Goal: Task Accomplishment & Management: Manage account settings

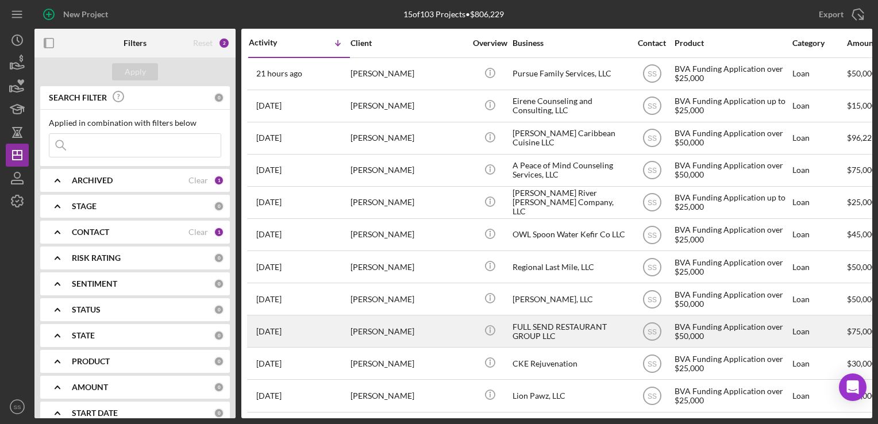
click at [363, 325] on div "[PERSON_NAME]" at bounding box center [407, 331] width 115 height 30
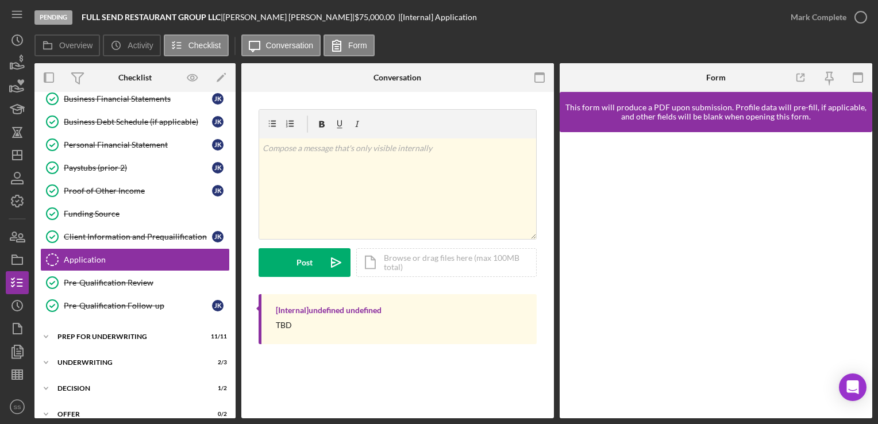
scroll to position [156, 0]
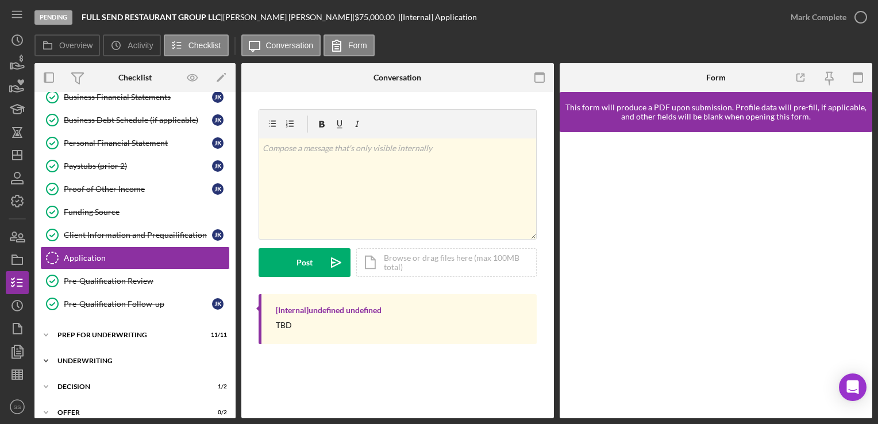
click at [121, 357] on div "Underwriting" at bounding box center [139, 360] width 164 height 7
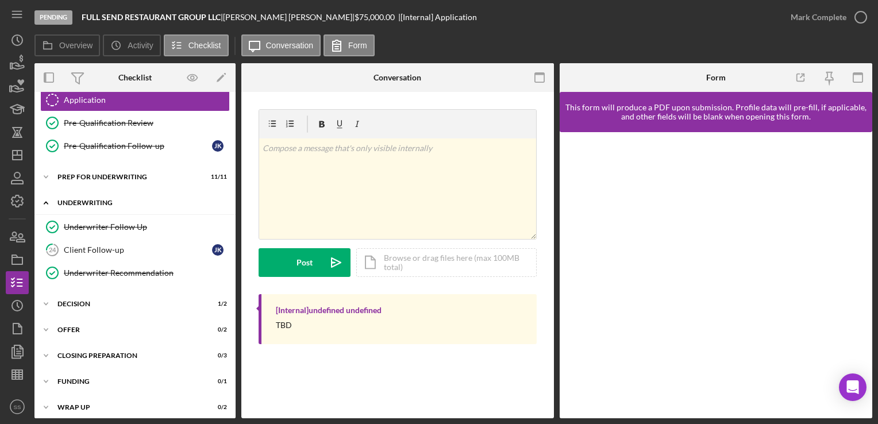
scroll to position [317, 0]
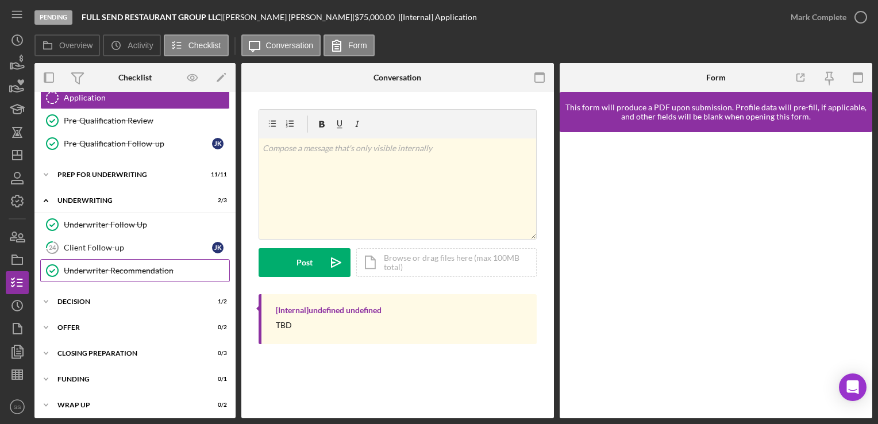
click at [98, 266] on div "Underwriter Recommendation" at bounding box center [146, 270] width 165 height 9
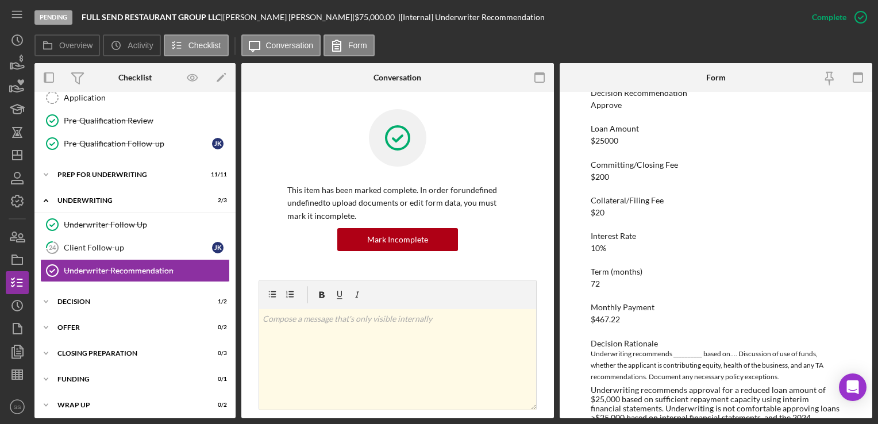
scroll to position [97, 0]
click at [14, 153] on icon "Icon/Dashboard" at bounding box center [17, 155] width 29 height 29
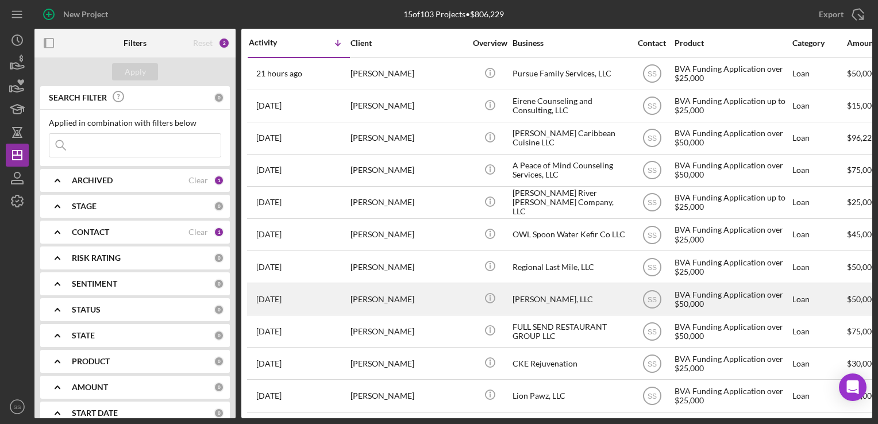
scroll to position [70, 0]
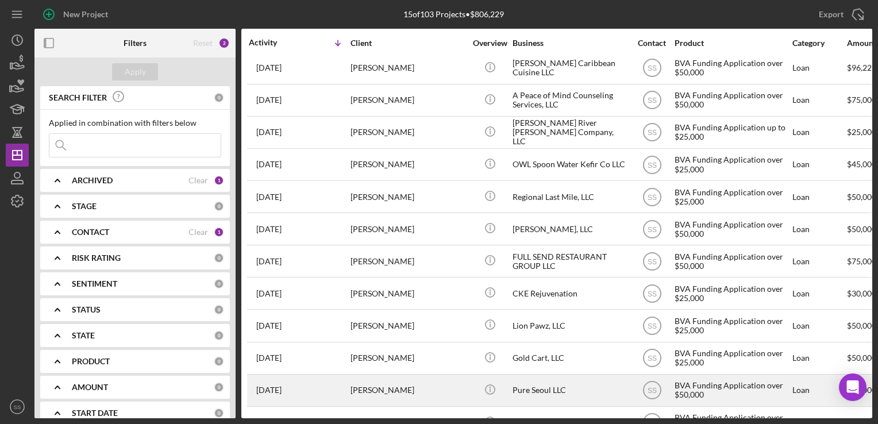
click at [367, 383] on div "[PERSON_NAME]" at bounding box center [407, 390] width 115 height 30
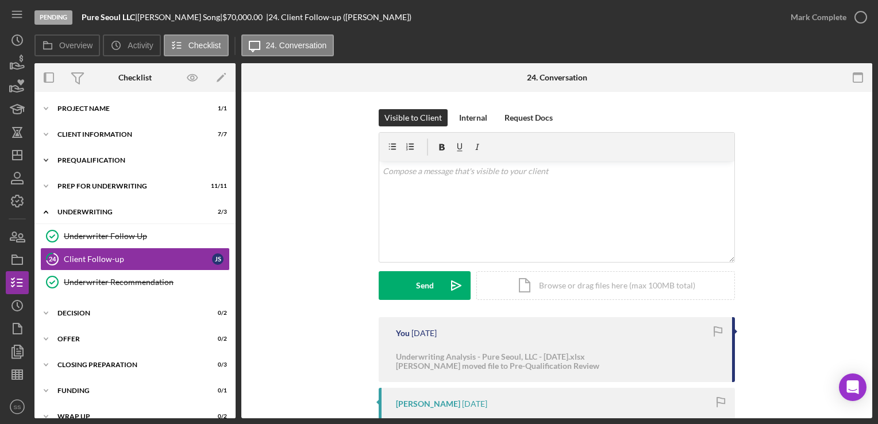
click at [70, 160] on div "Prequalification" at bounding box center [139, 160] width 164 height 7
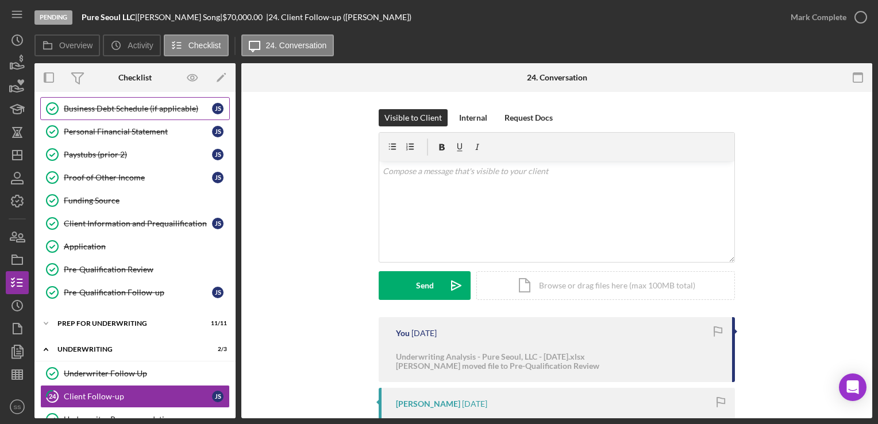
scroll to position [234, 0]
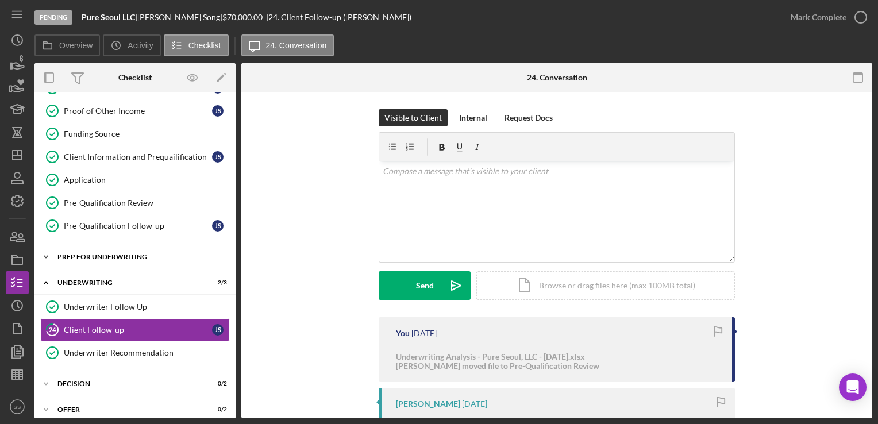
click at [103, 249] on div "Icon/Expander Prep for Underwriting 11 / 11" at bounding box center [134, 256] width 201 height 23
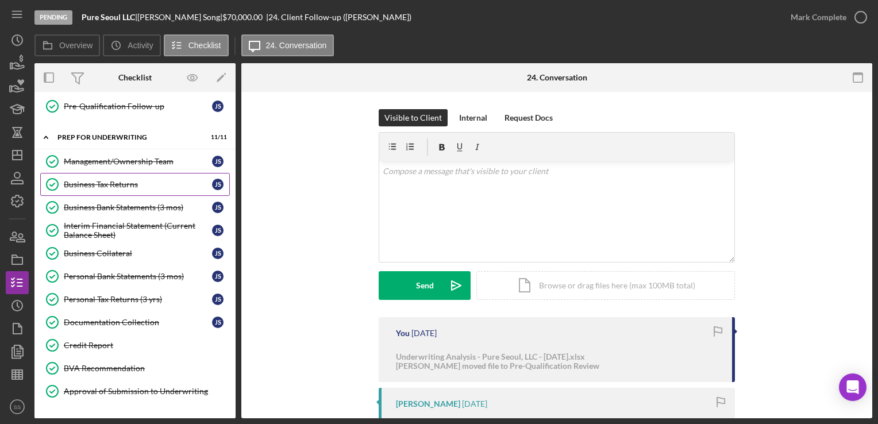
scroll to position [354, 0]
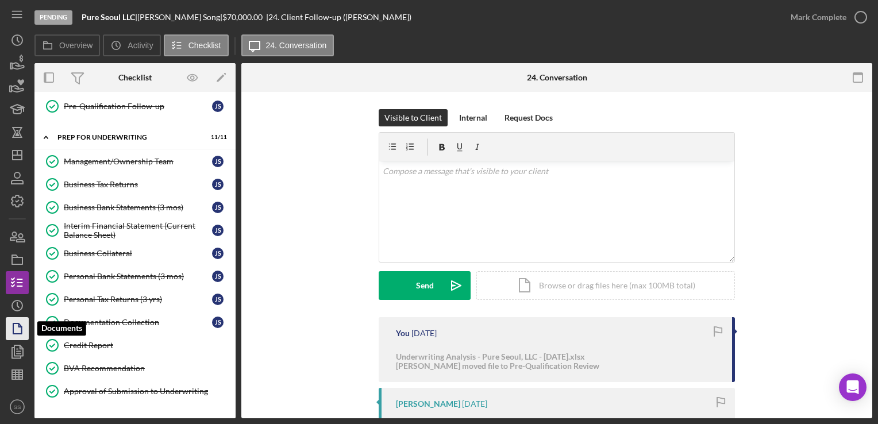
click at [9, 328] on icon "button" at bounding box center [17, 328] width 29 height 29
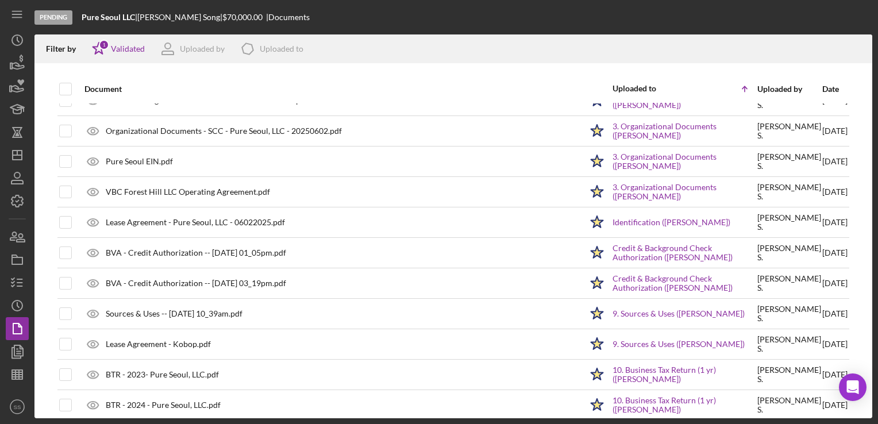
scroll to position [236, 0]
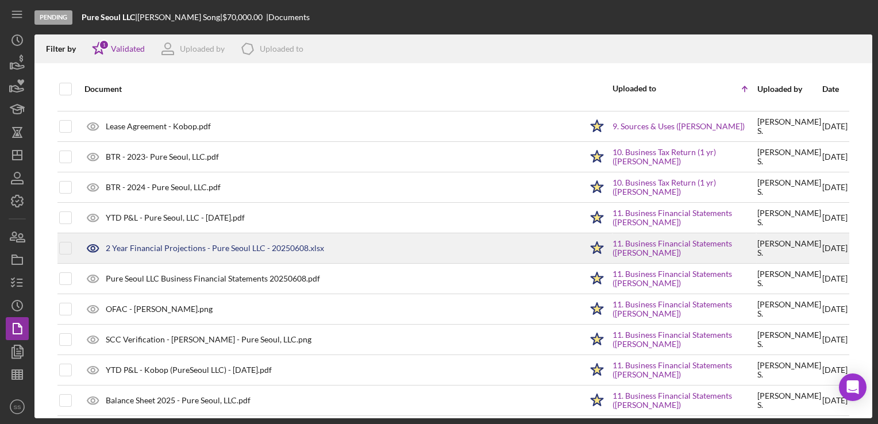
click at [490, 252] on div "2 Year Financial Projections - Pure Seoul LLC - 20250608.xlsx" at bounding box center [330, 248] width 503 height 29
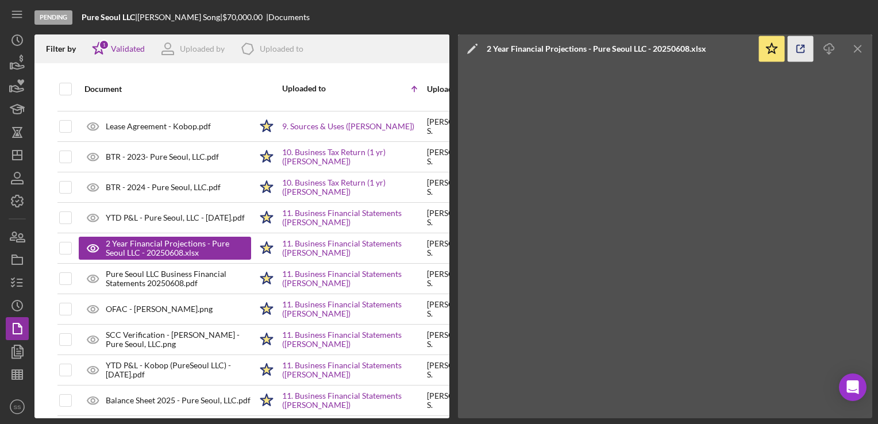
click at [799, 54] on icon "button" at bounding box center [801, 49] width 26 height 26
click at [11, 156] on icon "Icon/Dashboard" at bounding box center [17, 155] width 29 height 29
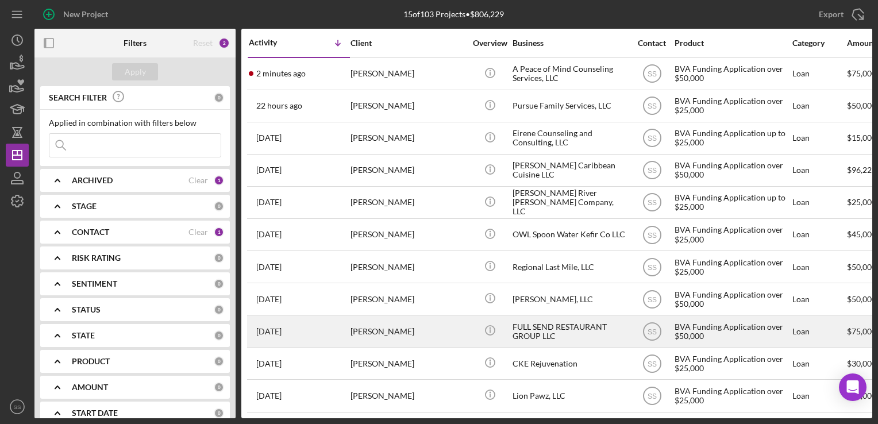
click at [425, 321] on div "Joe Kmetz" at bounding box center [407, 331] width 115 height 30
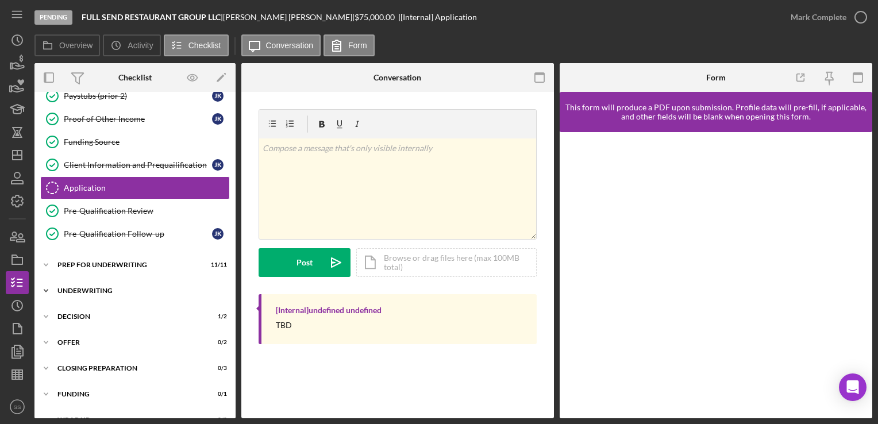
scroll to position [226, 0]
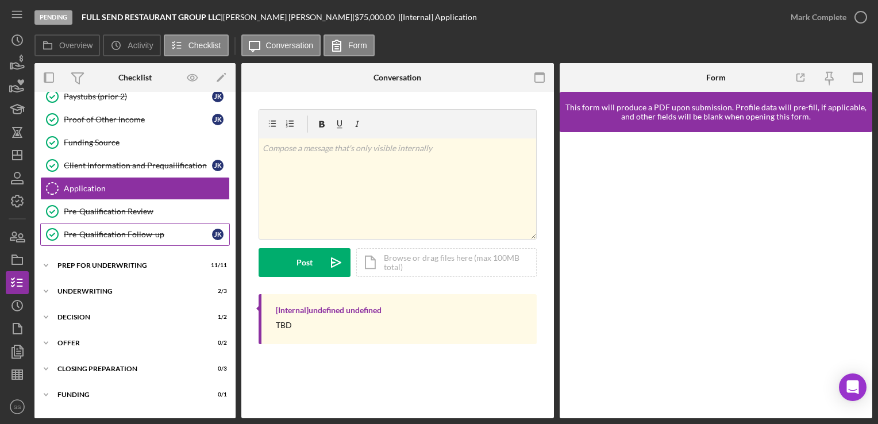
click at [99, 230] on div "Pre-Qualification Follow-up" at bounding box center [138, 234] width 148 height 9
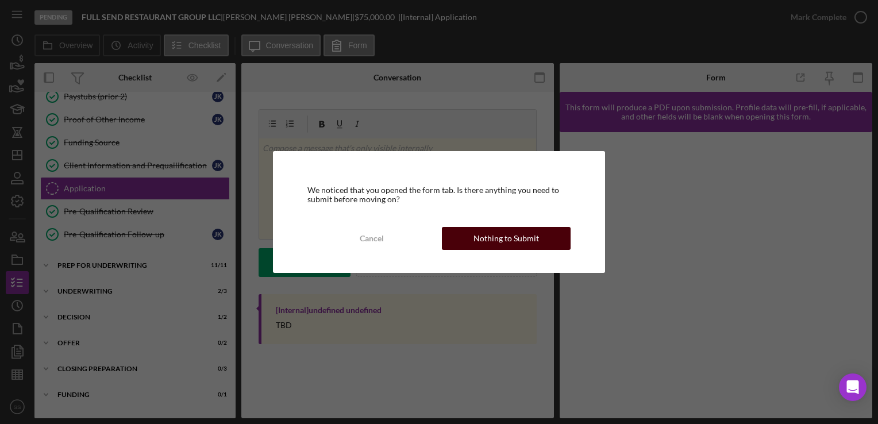
click at [545, 246] on button "Nothing to Submit" at bounding box center [506, 238] width 129 height 23
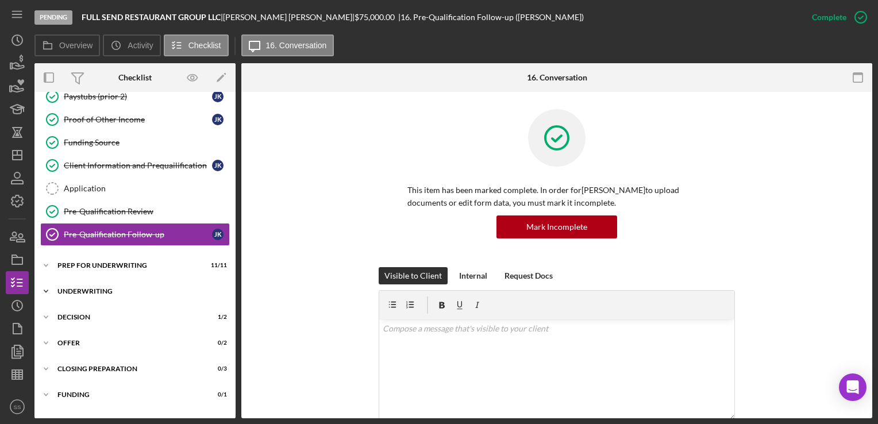
click at [101, 280] on div "Icon/Expander Underwriting 2 / 3" at bounding box center [134, 291] width 201 height 23
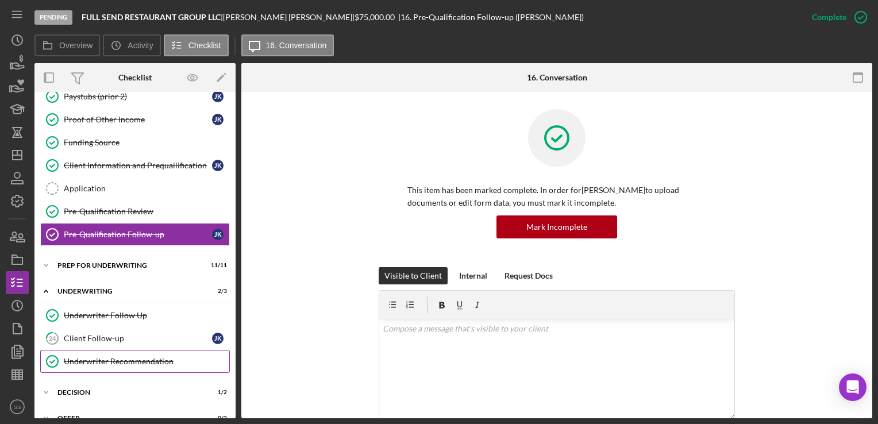
click at [113, 350] on link "Underwriter Recommendation Underwriter Recommendation" at bounding box center [135, 361] width 190 height 23
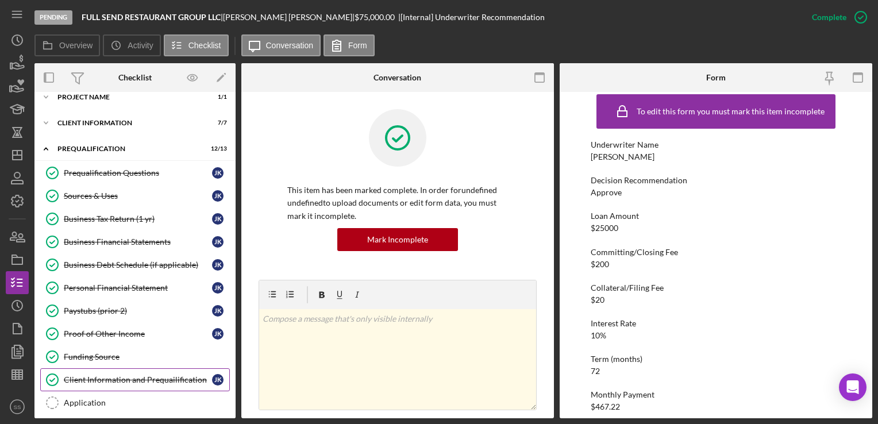
scroll to position [10, 0]
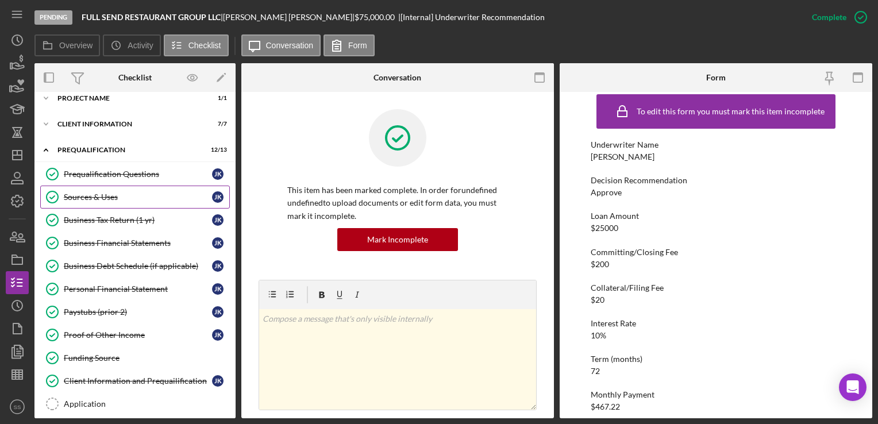
click at [96, 195] on div "Sources & Uses" at bounding box center [138, 196] width 148 height 9
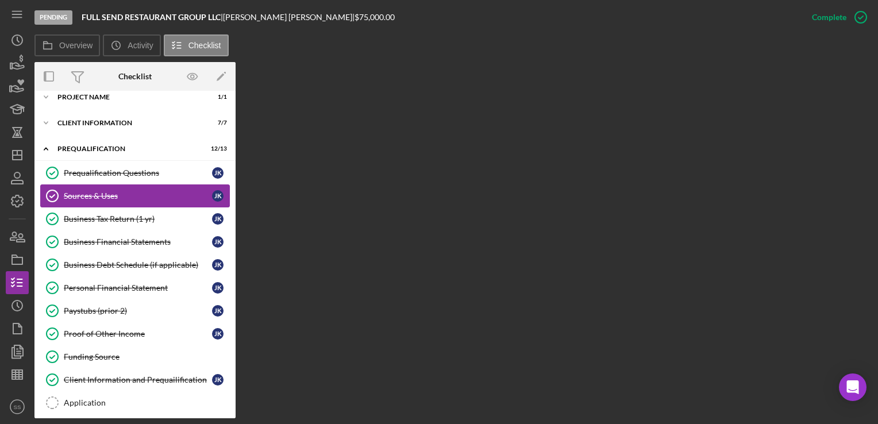
click at [111, 201] on link "Sources & Uses Sources & Uses J K" at bounding box center [135, 195] width 190 height 23
click at [80, 195] on div "Sources & Uses" at bounding box center [138, 195] width 148 height 9
click at [138, 168] on div "Prequalification Questions" at bounding box center [138, 172] width 148 height 9
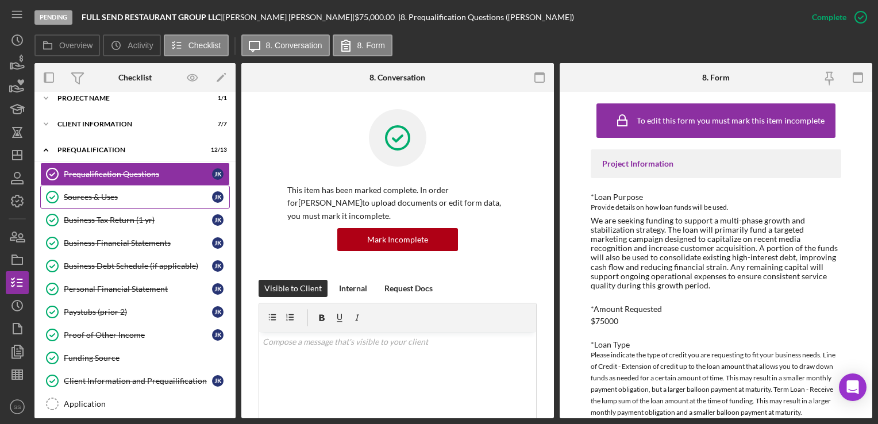
click at [119, 193] on div "Sources & Uses" at bounding box center [138, 196] width 148 height 9
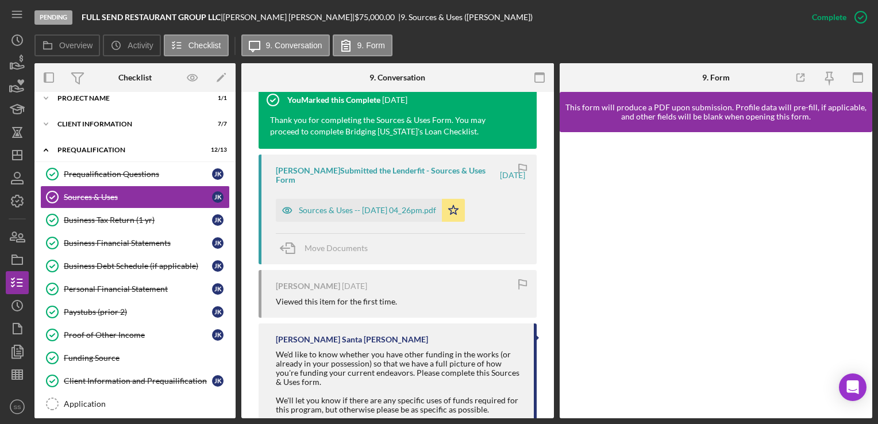
scroll to position [439, 0]
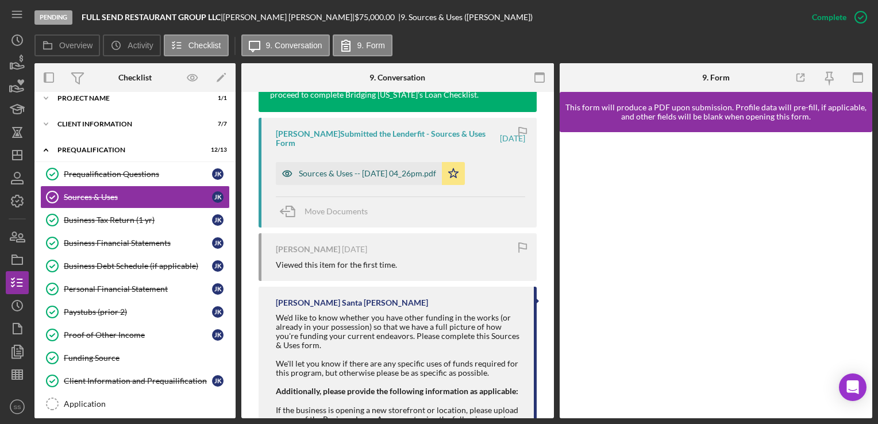
click at [380, 165] on div "Sources & Uses -- 2025-06-09 04_26pm.pdf" at bounding box center [359, 173] width 166 height 23
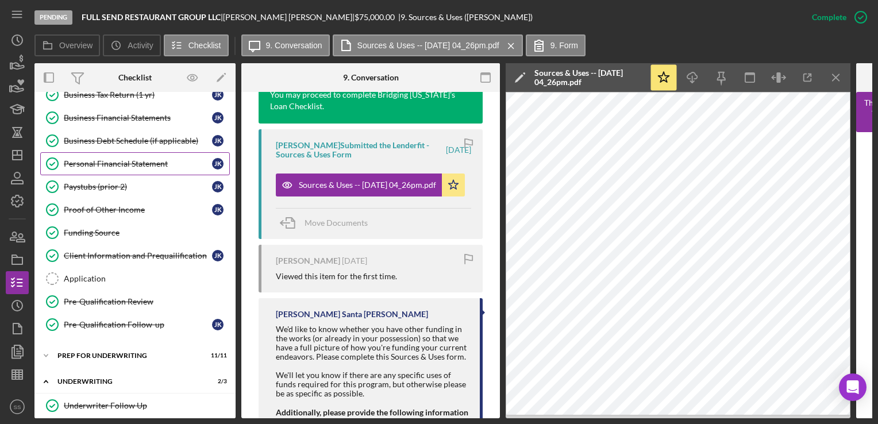
scroll to position [113, 0]
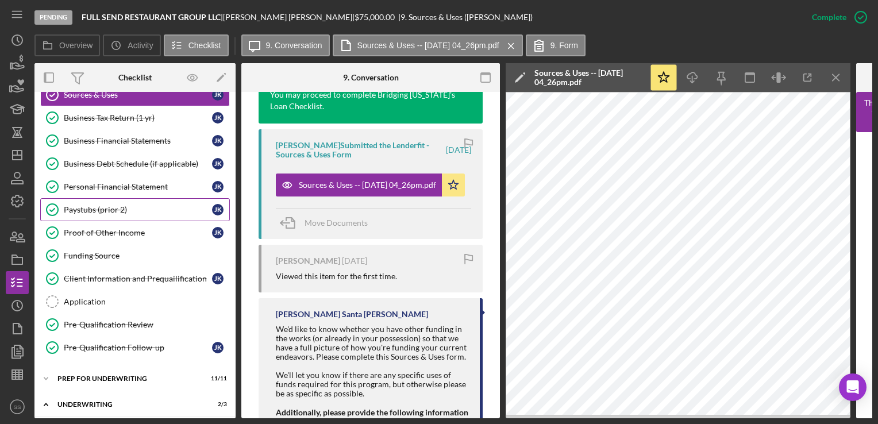
drag, startPoint x: 107, startPoint y: 167, endPoint x: 120, endPoint y: 208, distance: 43.1
click at [120, 208] on div "Prequalification Questions Prequalification Questions J K Sources & Uses Source…" at bounding box center [134, 212] width 201 height 305
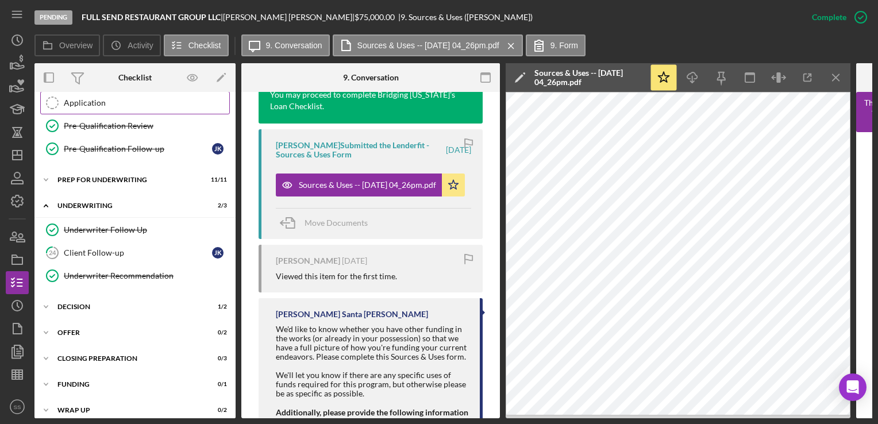
scroll to position [319, 0]
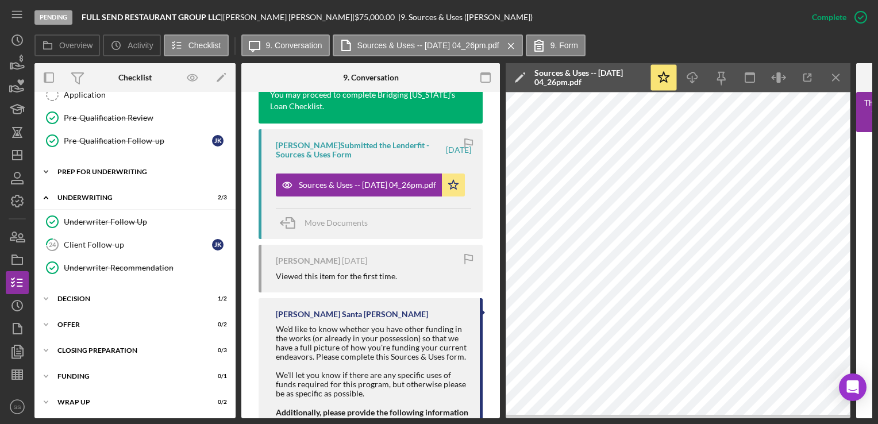
click at [50, 169] on icon "Icon/Expander" at bounding box center [45, 171] width 23 height 23
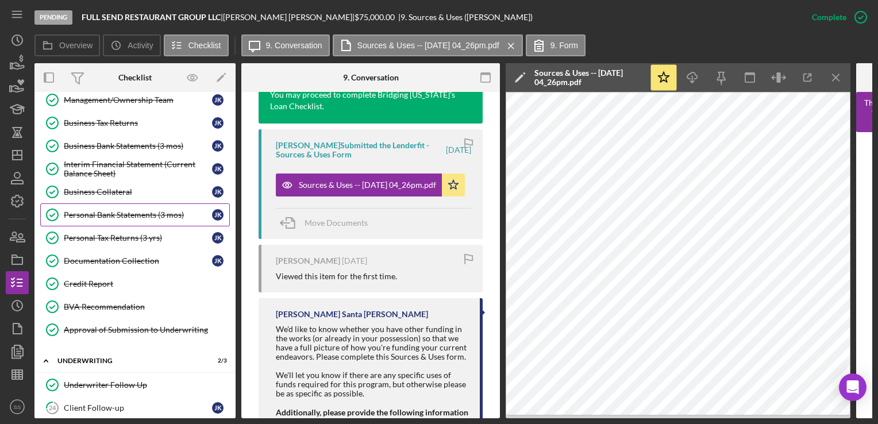
scroll to position [416, 0]
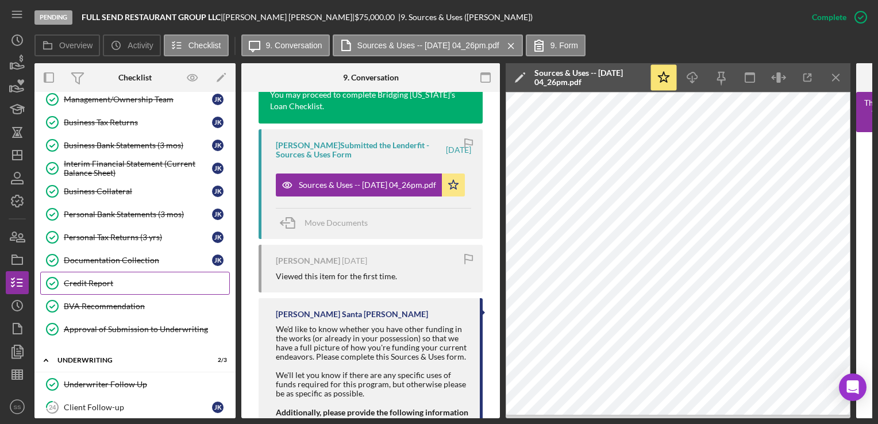
click at [110, 279] on div "Credit Report" at bounding box center [146, 283] width 165 height 9
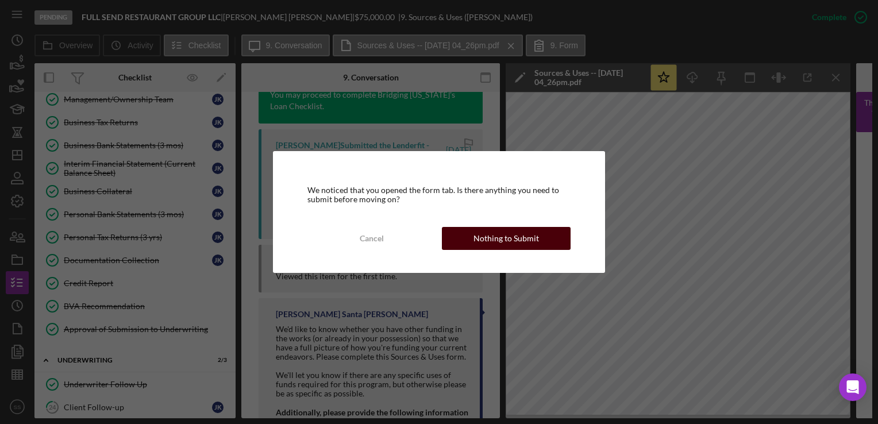
click at [516, 242] on div "Nothing to Submit" at bounding box center [505, 238] width 65 height 23
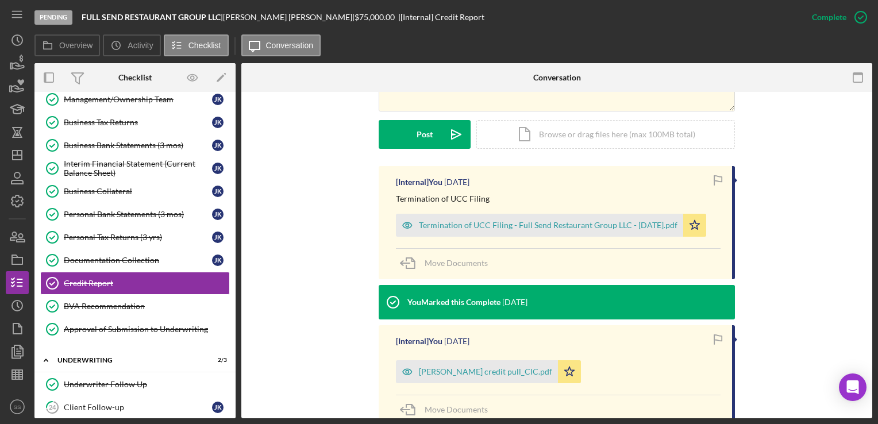
scroll to position [310, 0]
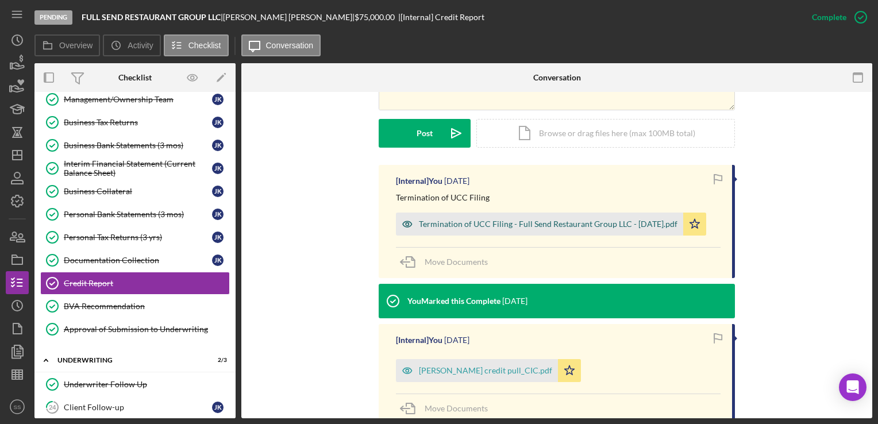
click at [511, 224] on div "Termination of UCC Filing - Full Send Restaurant Group LLC - 7.7.25.pdf" at bounding box center [548, 223] width 259 height 9
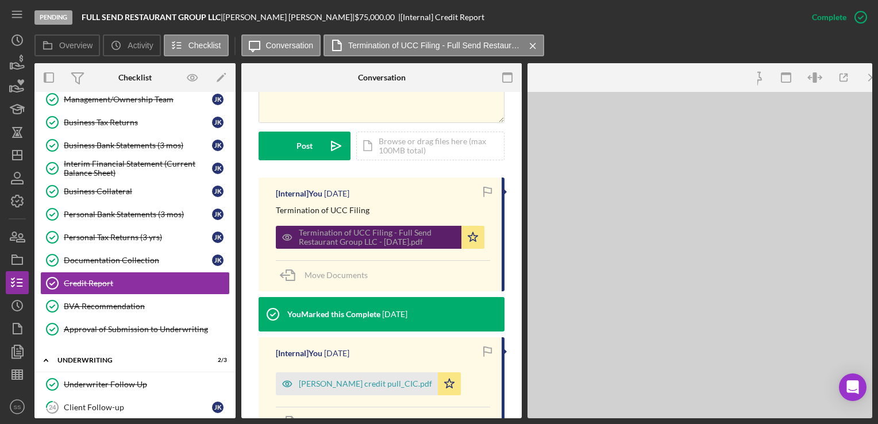
scroll to position [323, 0]
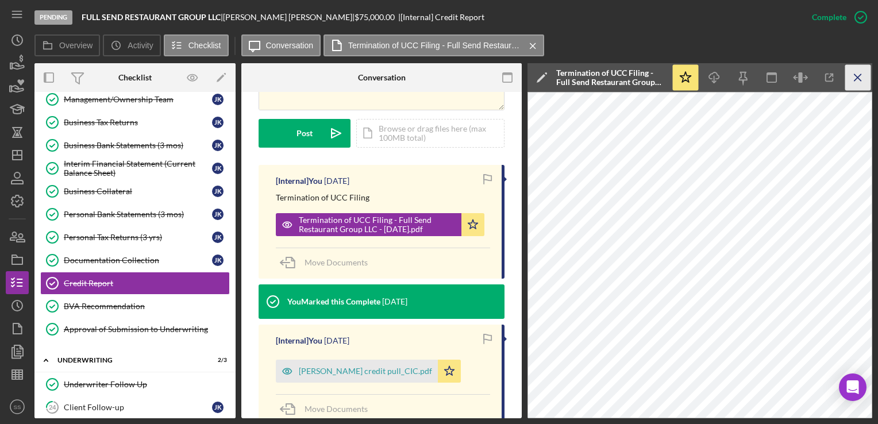
click at [857, 76] on icon "Icon/Menu Close" at bounding box center [858, 78] width 26 height 26
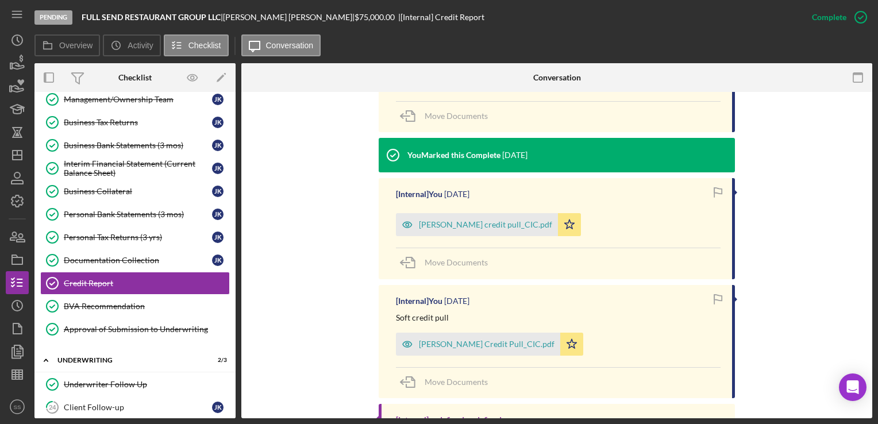
scroll to position [496, 0]
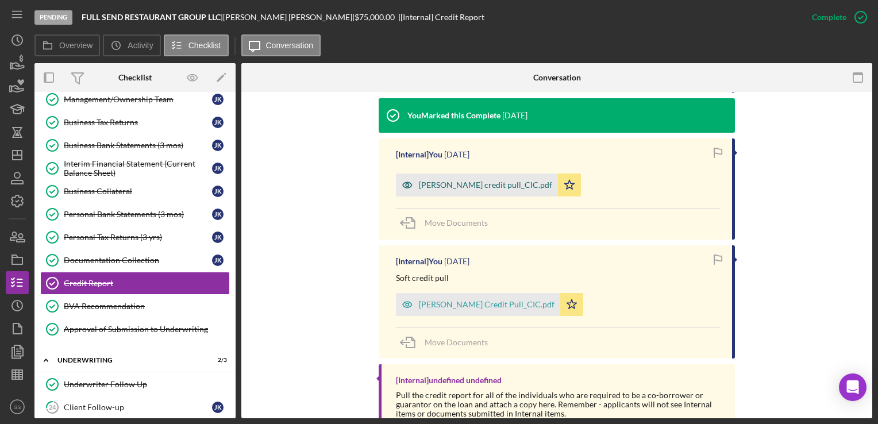
click at [443, 188] on div "Joe Kmetz_hard credit pull_CIC.pdf" at bounding box center [485, 184] width 133 height 9
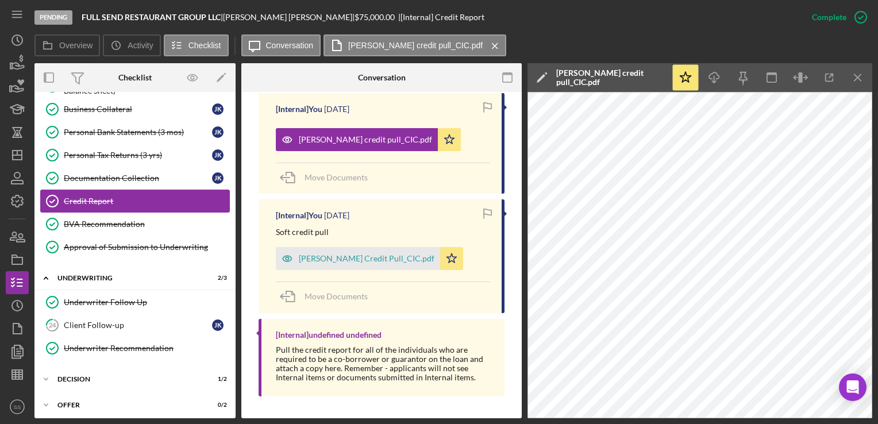
scroll to position [506, 0]
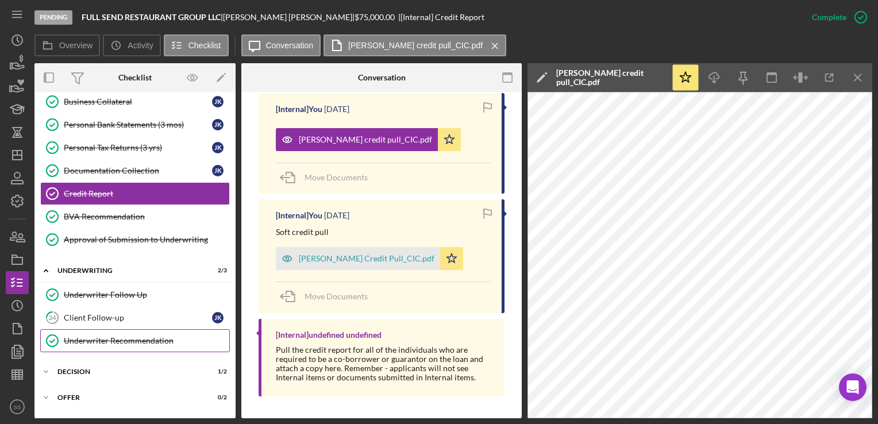
click at [112, 337] on div "Underwriter Recommendation" at bounding box center [146, 340] width 165 height 9
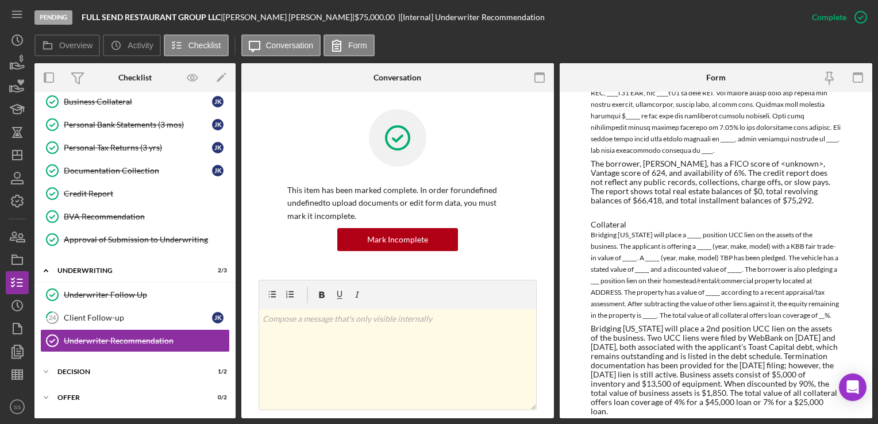
scroll to position [1234, 0]
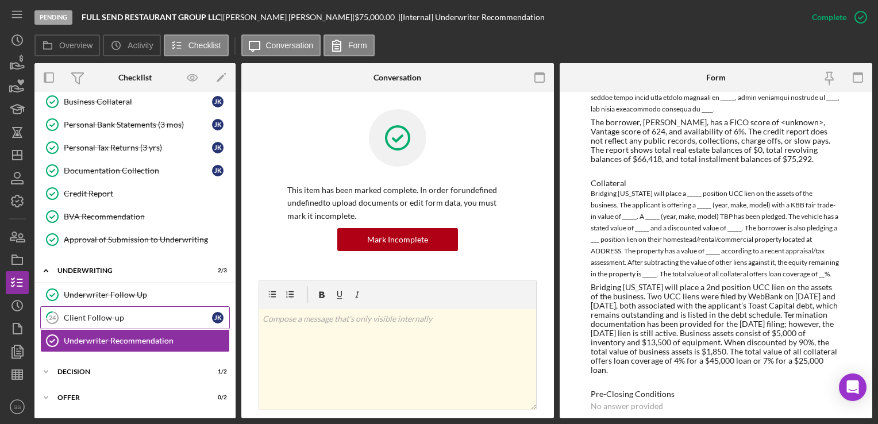
click at [120, 306] on link "24 Client Follow-up J K" at bounding box center [135, 317] width 190 height 23
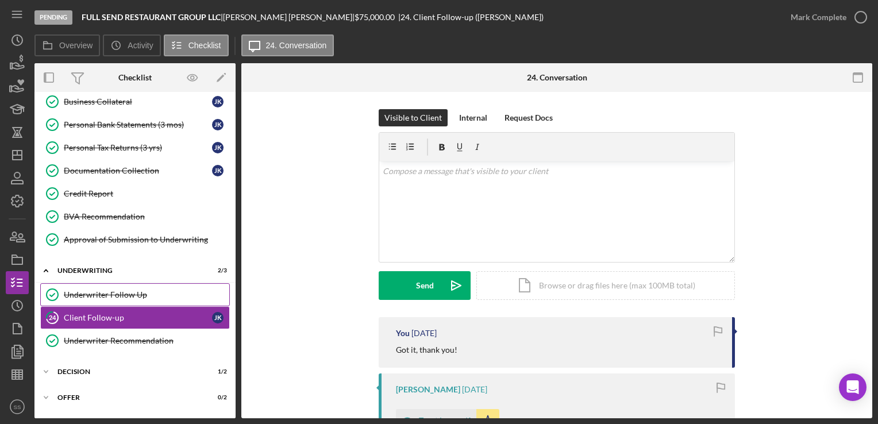
click at [111, 296] on link "Underwriter Follow Up Underwriter Follow Up" at bounding box center [135, 294] width 190 height 23
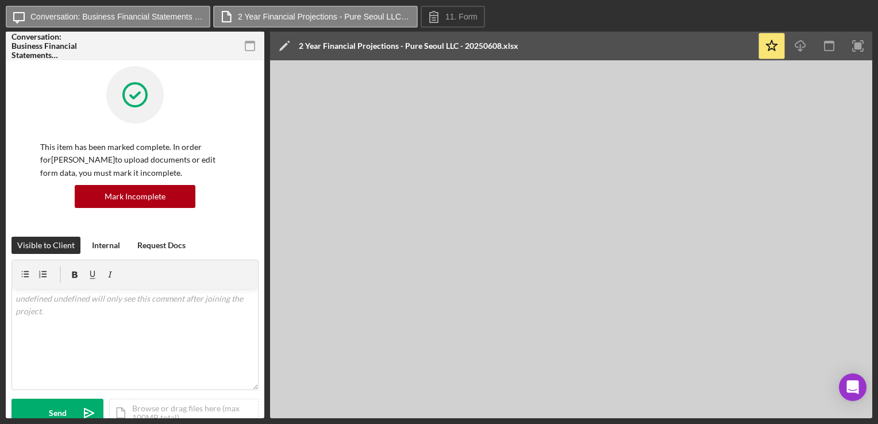
click at [827, 16] on div "Icon/Message Conversation: Business Financial Statements ([PERSON_NAME]) 2 Year…" at bounding box center [439, 17] width 866 height 23
click at [860, 45] on rect "button" at bounding box center [857, 46] width 7 height 7
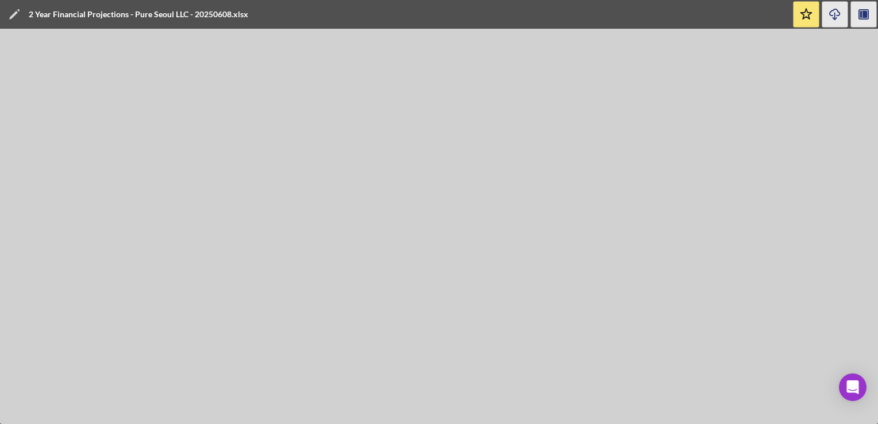
click at [831, 12] on icon "Icon/Download" at bounding box center [835, 15] width 26 height 26
